Goal: Task Accomplishment & Management: Use online tool/utility

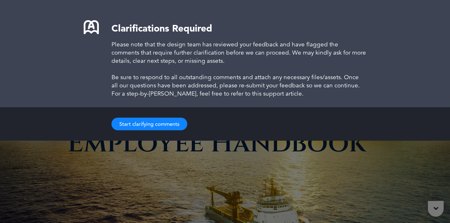
click at [171, 127] on button "Start clarifying comments" at bounding box center [150, 124] width 76 height 13
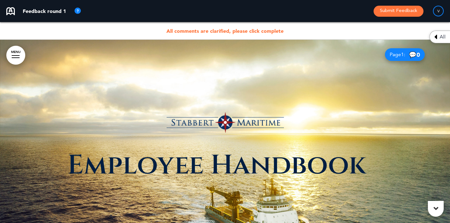
click at [172, 124] on img at bounding box center [226, 122] width 118 height 21
click at [253, 32] on span "All comments are clarified, please click complete" at bounding box center [225, 31] width 117 height 6
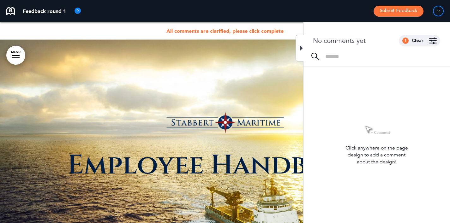
click at [410, 40] on div "1 Clear" at bounding box center [419, 40] width 41 height 11
click at [419, 43] on div "Clear" at bounding box center [418, 41] width 12 height 4
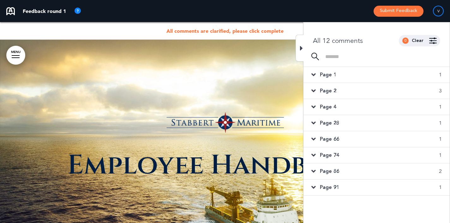
click at [393, 66] on div at bounding box center [377, 60] width 146 height 14
click at [390, 74] on div "Page 1 1" at bounding box center [377, 75] width 146 height 16
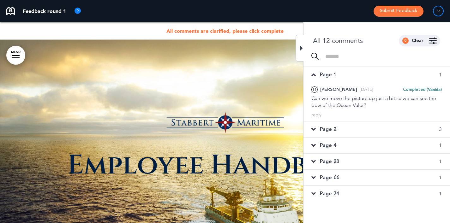
click at [434, 41] on img at bounding box center [433, 41] width 8 height 6
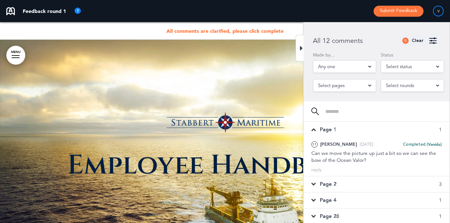
click at [403, 66] on span "Select status" at bounding box center [399, 66] width 26 height 9
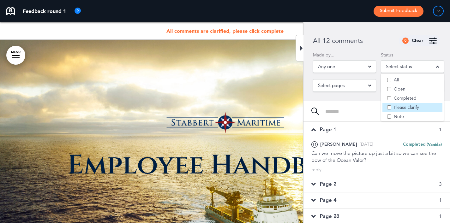
click at [388, 111] on li "Please clarify" at bounding box center [413, 107] width 60 height 9
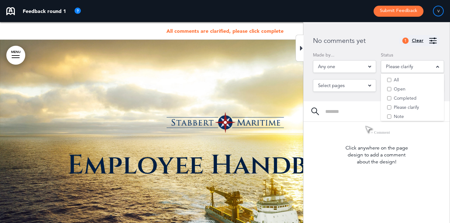
click at [418, 43] on div "Clear" at bounding box center [418, 41] width 12 height 4
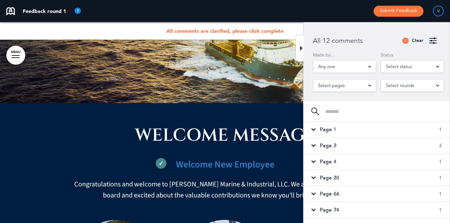
click at [378, 141] on div "Page 2 3" at bounding box center [377, 146] width 146 height 16
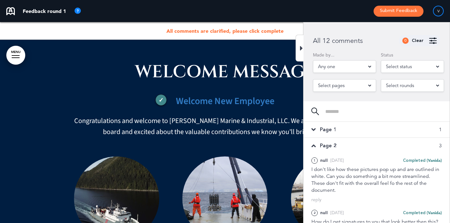
click at [396, 12] on button "Submit Feedback" at bounding box center [399, 11] width 50 height 11
